Goal: Task Accomplishment & Management: Complete application form

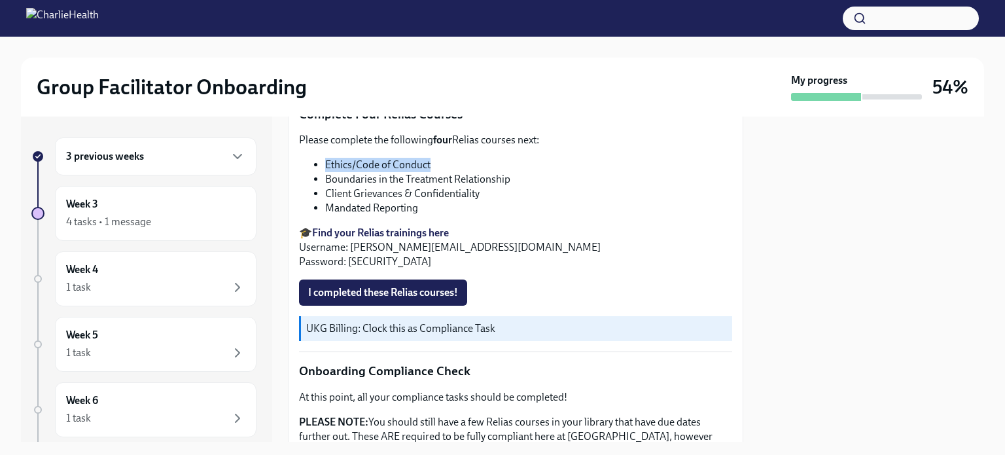
scroll to position [663, 0]
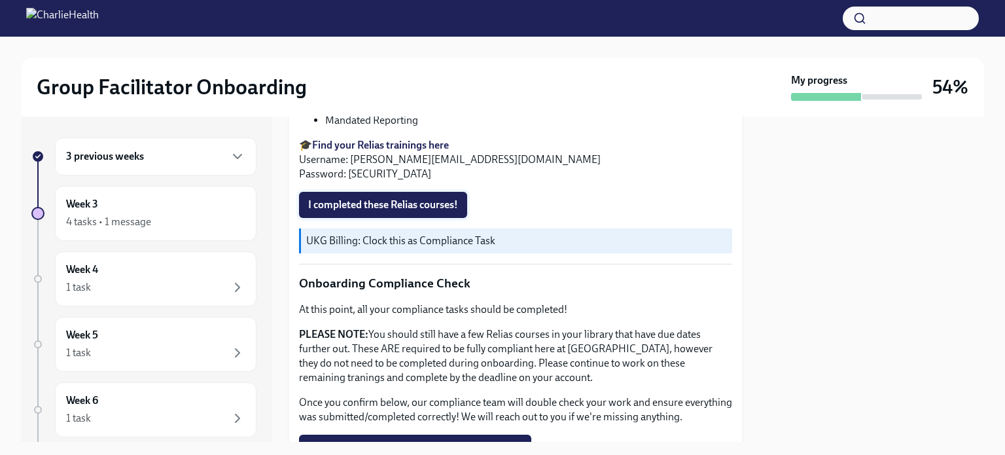
click at [368, 199] on span "I completed these Relias courses!" at bounding box center [383, 204] width 150 height 13
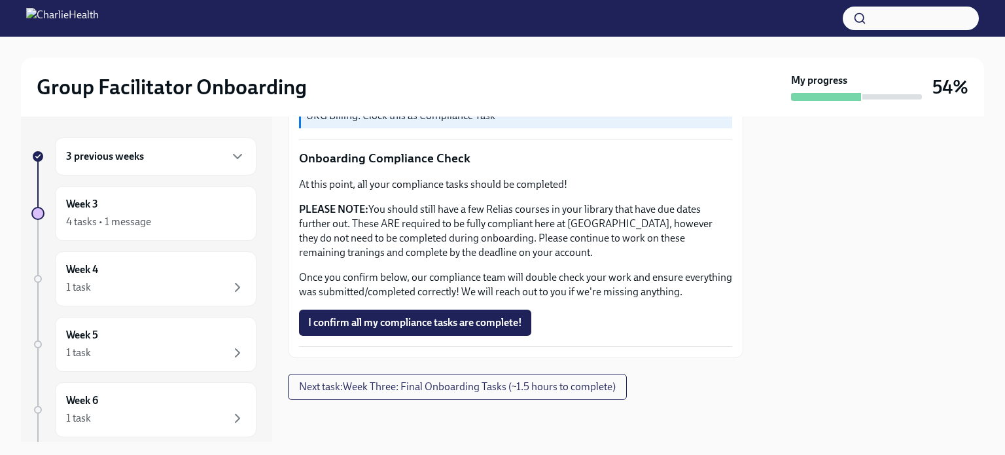
scroll to position [793, 0]
click at [440, 323] on span "I confirm all my compliance tasks are complete!" at bounding box center [415, 322] width 214 height 13
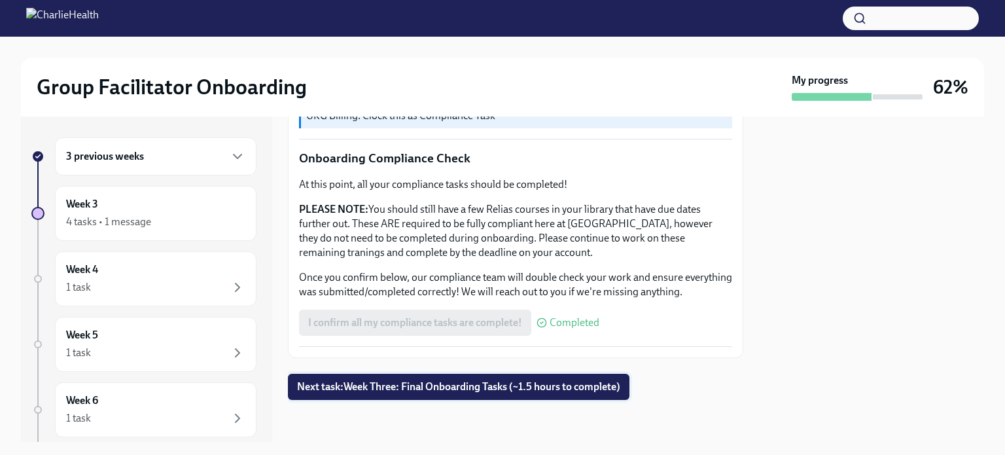
click at [440, 386] on span "Next task : Week Three: Final Onboarding Tasks (~1.5 hours to complete)" at bounding box center [458, 386] width 323 height 13
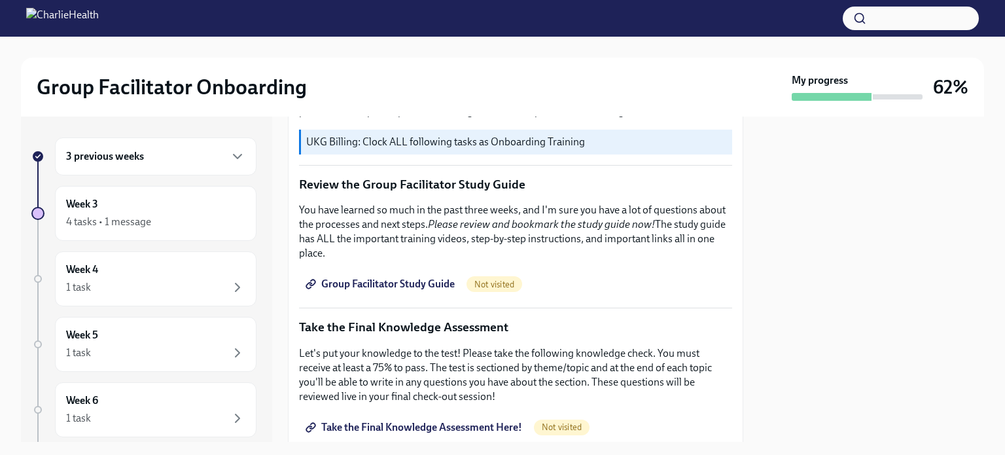
scroll to position [523, 0]
click at [360, 277] on span "Group Facilitator Study Guide" at bounding box center [381, 283] width 147 height 13
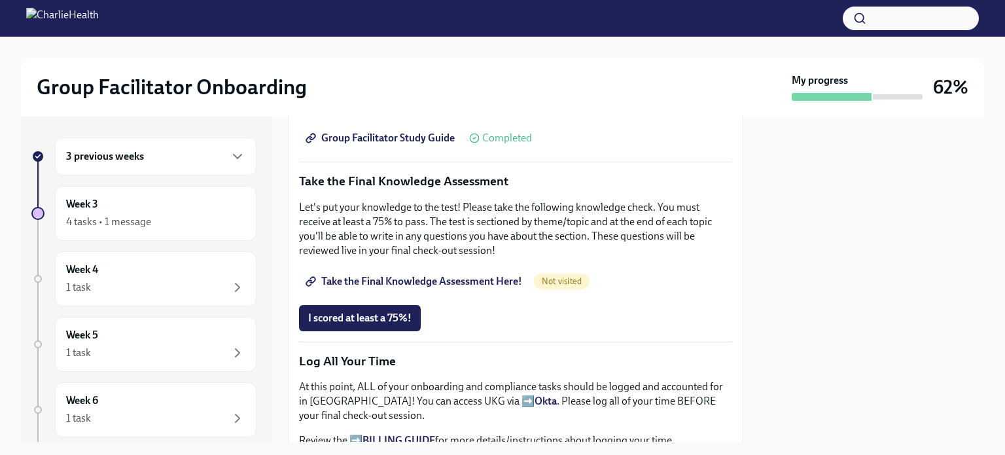
scroll to position [712, 0]
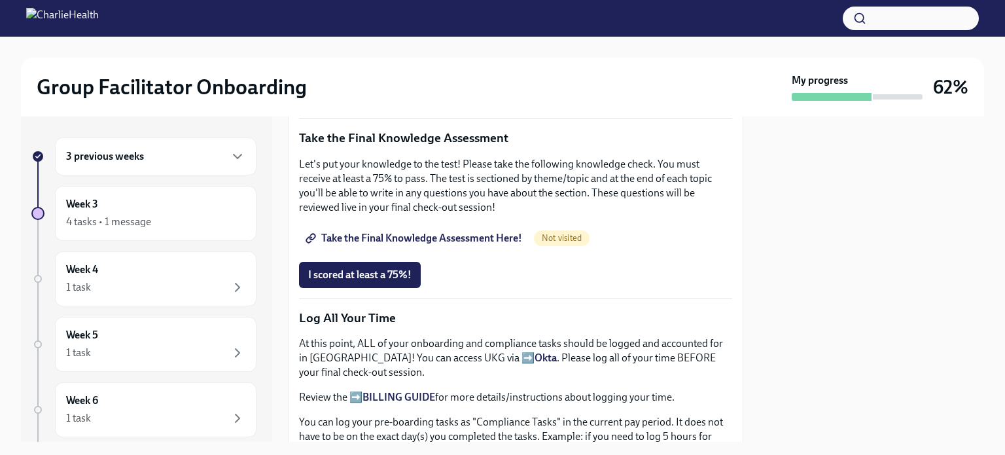
click at [404, 232] on span "Take the Final Knowledge Assessment Here!" at bounding box center [415, 238] width 214 height 13
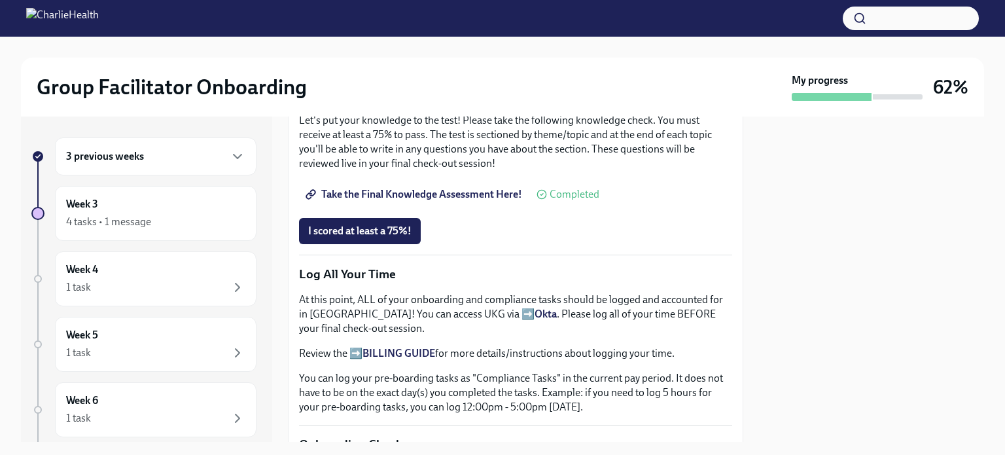
scroll to position [785, 0]
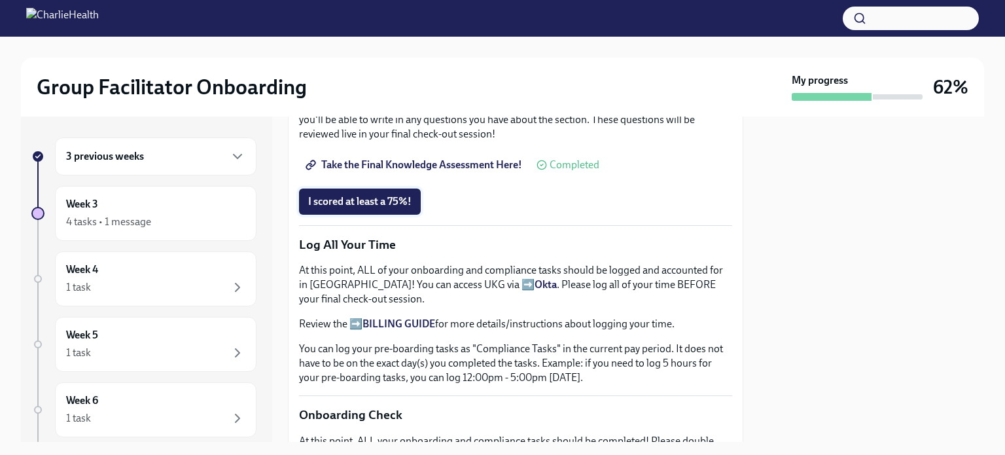
click at [357, 188] on button "I scored at least a 75%!" at bounding box center [360, 201] width 122 height 26
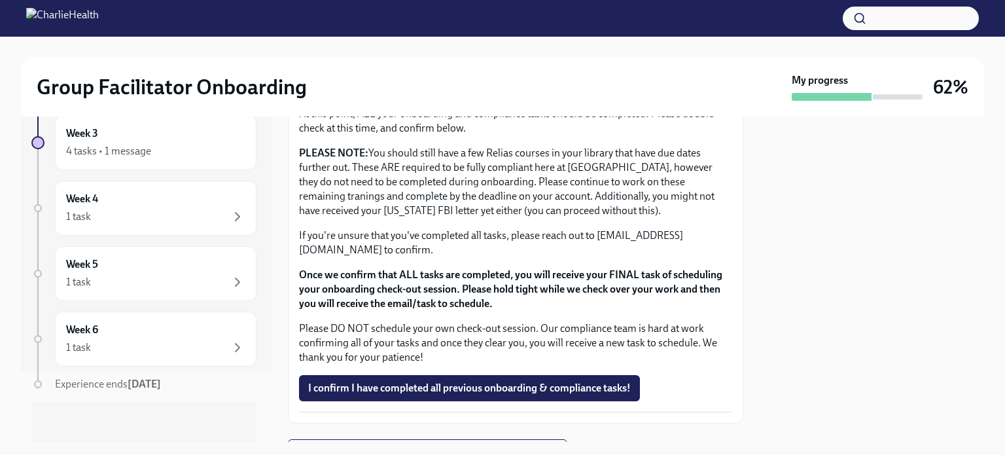
scroll to position [1169, 0]
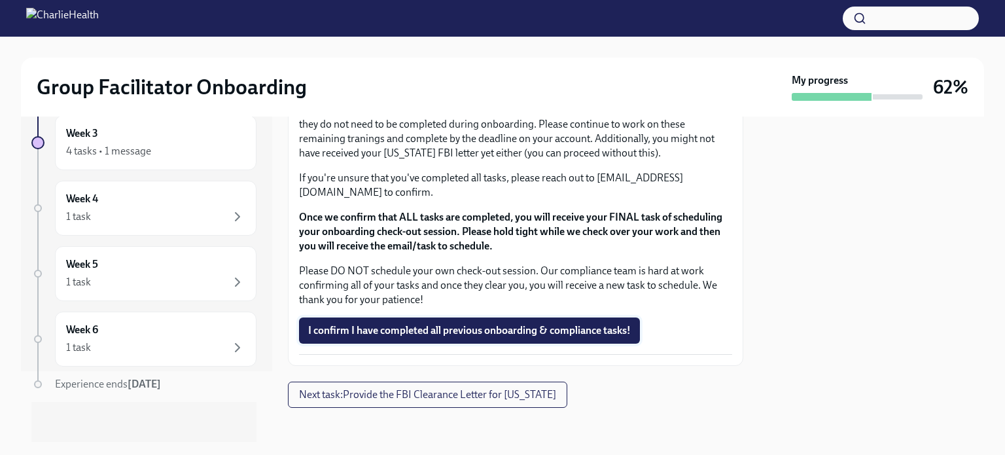
click at [466, 324] on span "I confirm I have completed all previous onboarding & compliance tasks!" at bounding box center [469, 330] width 322 height 13
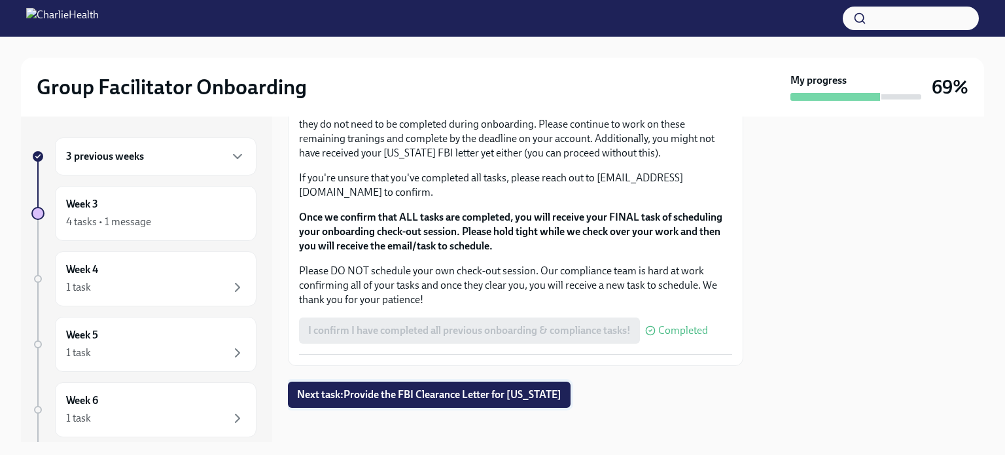
click at [383, 389] on span "Next task : Provide the FBI Clearance Letter for [US_STATE]" at bounding box center [429, 394] width 264 height 13
